Goal: Task Accomplishment & Management: Use online tool/utility

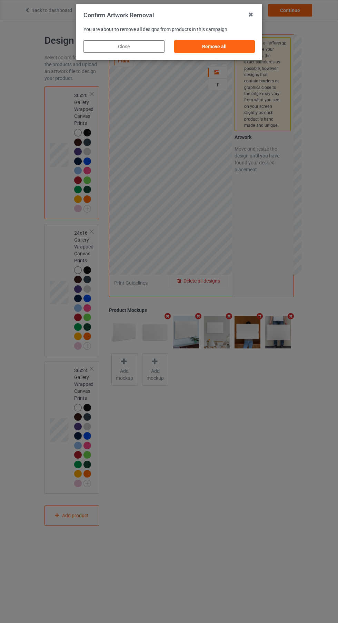
click at [219, 50] on div "Remove all" at bounding box center [214, 46] width 81 height 12
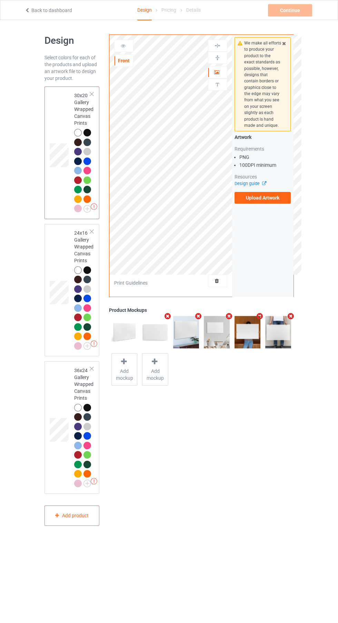
click at [268, 198] on label "Upload Artwork" at bounding box center [262, 198] width 57 height 12
click at [0, 0] on input "Upload Artwork" at bounding box center [0, 0] width 0 height 0
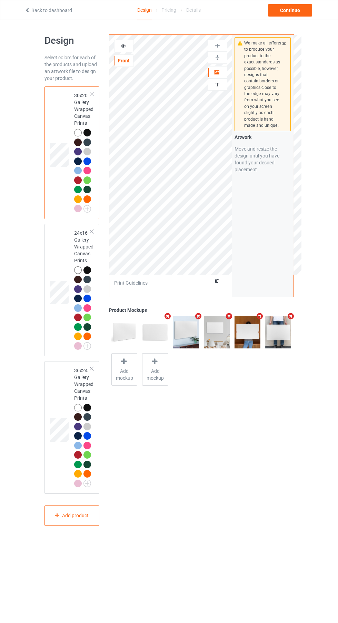
scroll to position [2, 0]
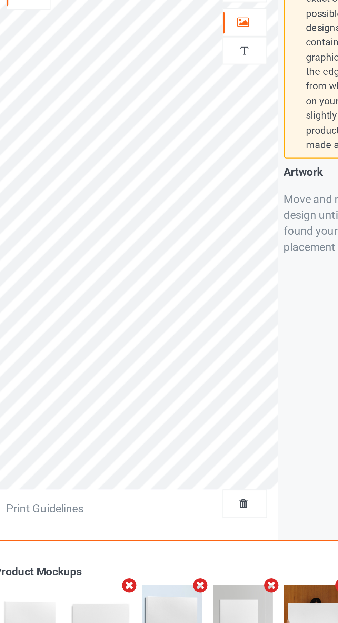
click at [217, 71] on icon at bounding box center [217, 69] width 6 height 5
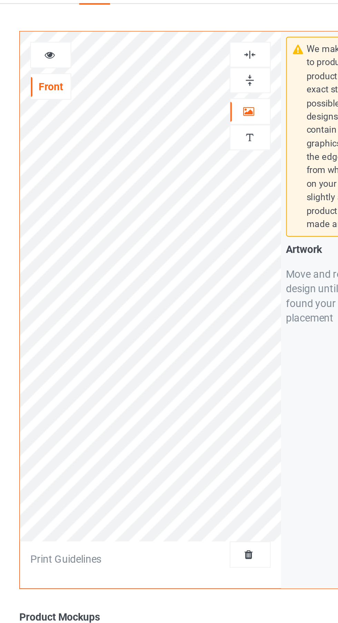
click at [222, 42] on div at bounding box center [217, 44] width 19 height 7
click at [224, 58] on div at bounding box center [217, 56] width 19 height 7
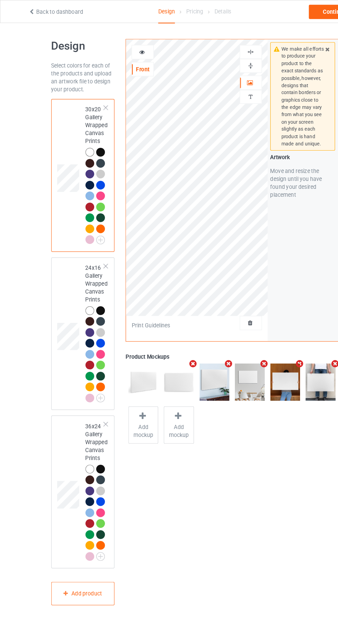
scroll to position [1, 0]
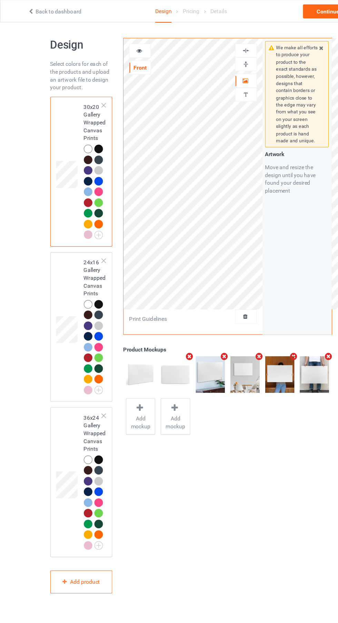
click at [74, 300] on div at bounding box center [78, 298] width 8 height 8
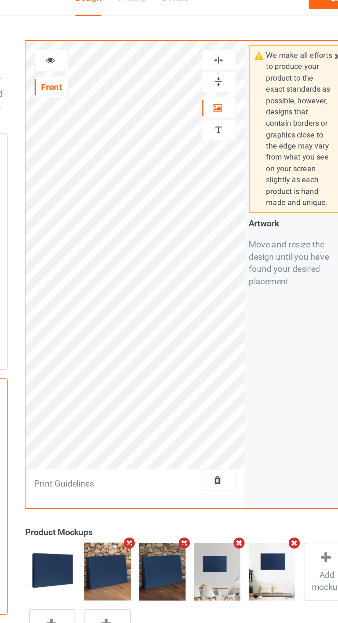
scroll to position [0, 0]
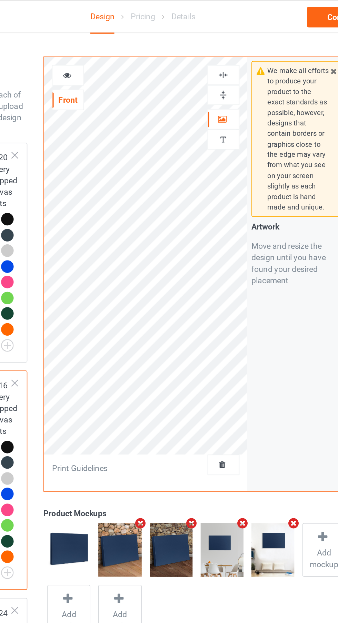
click at [215, 45] on img at bounding box center [217, 45] width 7 height 7
click at [223, 58] on div at bounding box center [217, 57] width 19 height 7
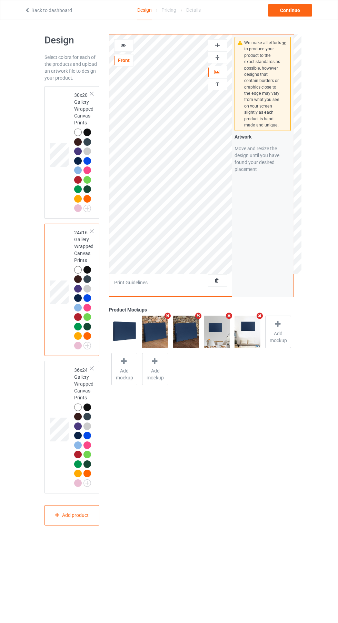
click at [77, 436] on div at bounding box center [78, 436] width 8 height 8
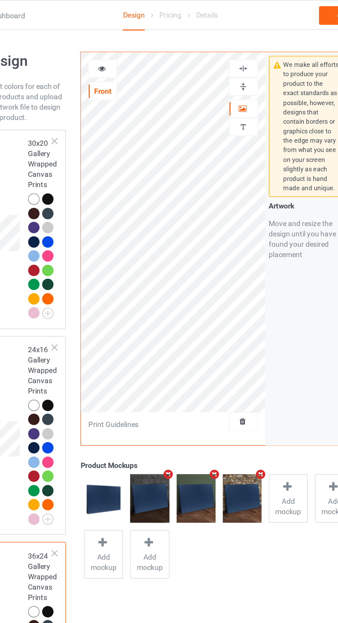
click at [219, 41] on div at bounding box center [217, 46] width 19 height 12
click at [223, 43] on div at bounding box center [217, 45] width 19 height 7
click at [220, 56] on img at bounding box center [217, 57] width 7 height 7
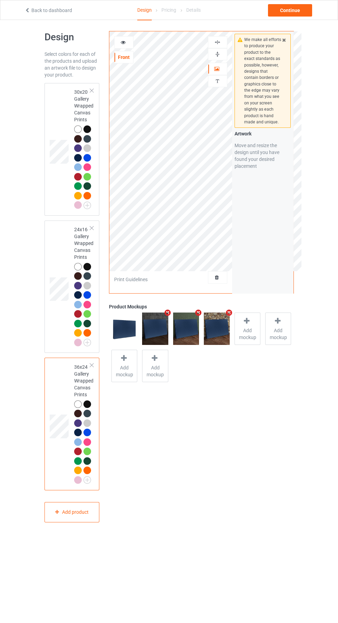
scroll to position [4, 0]
click at [298, 10] on div "Continue" at bounding box center [290, 10] width 44 height 12
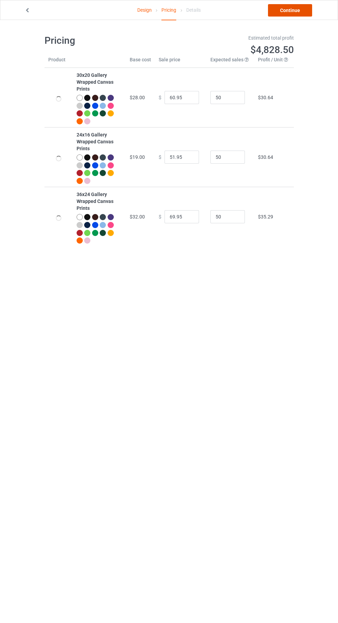
click at [297, 9] on link "Continue" at bounding box center [290, 10] width 44 height 12
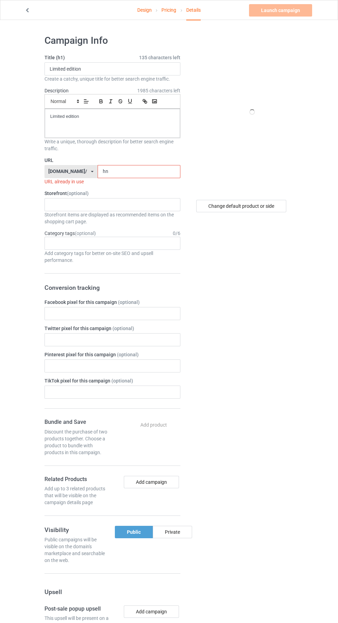
click at [134, 171] on input "hn" at bounding box center [139, 171] width 83 height 13
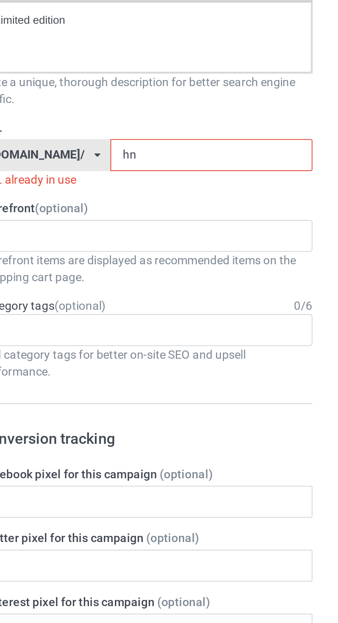
type input "h"
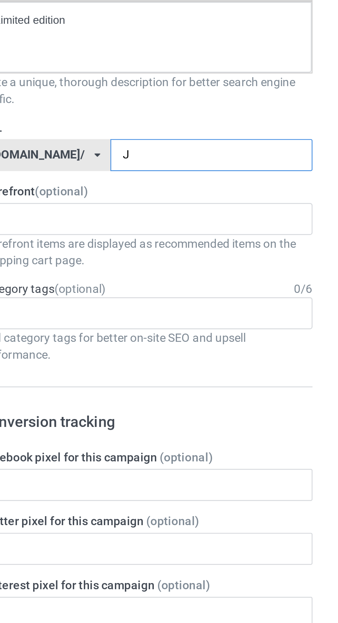
type input "Jk"
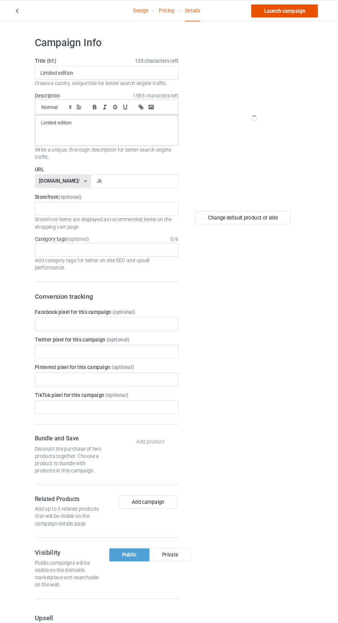
click at [292, 12] on link "Launch campaign" at bounding box center [280, 10] width 63 height 12
